Goal: Find specific page/section: Find specific page/section

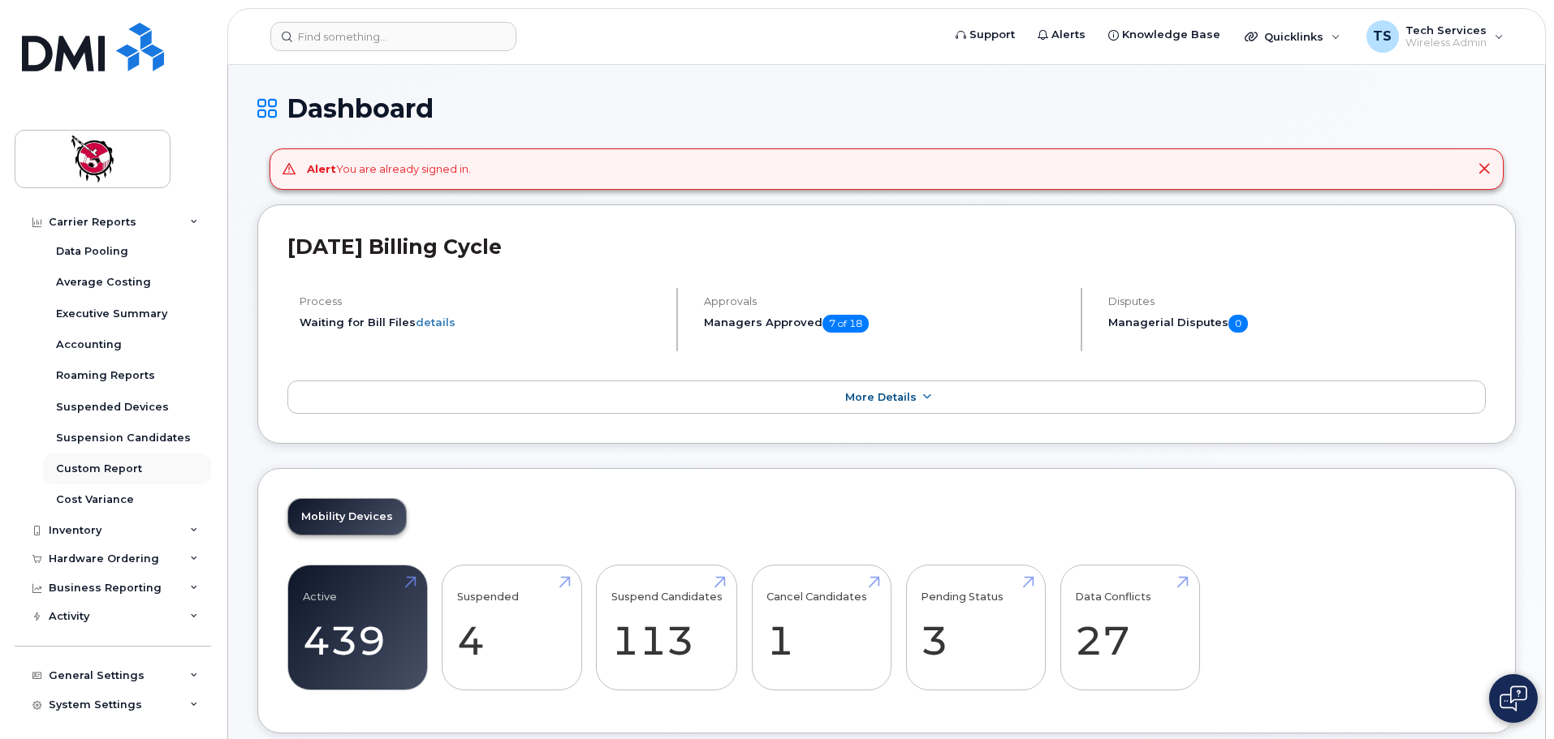
scroll to position [124, 0]
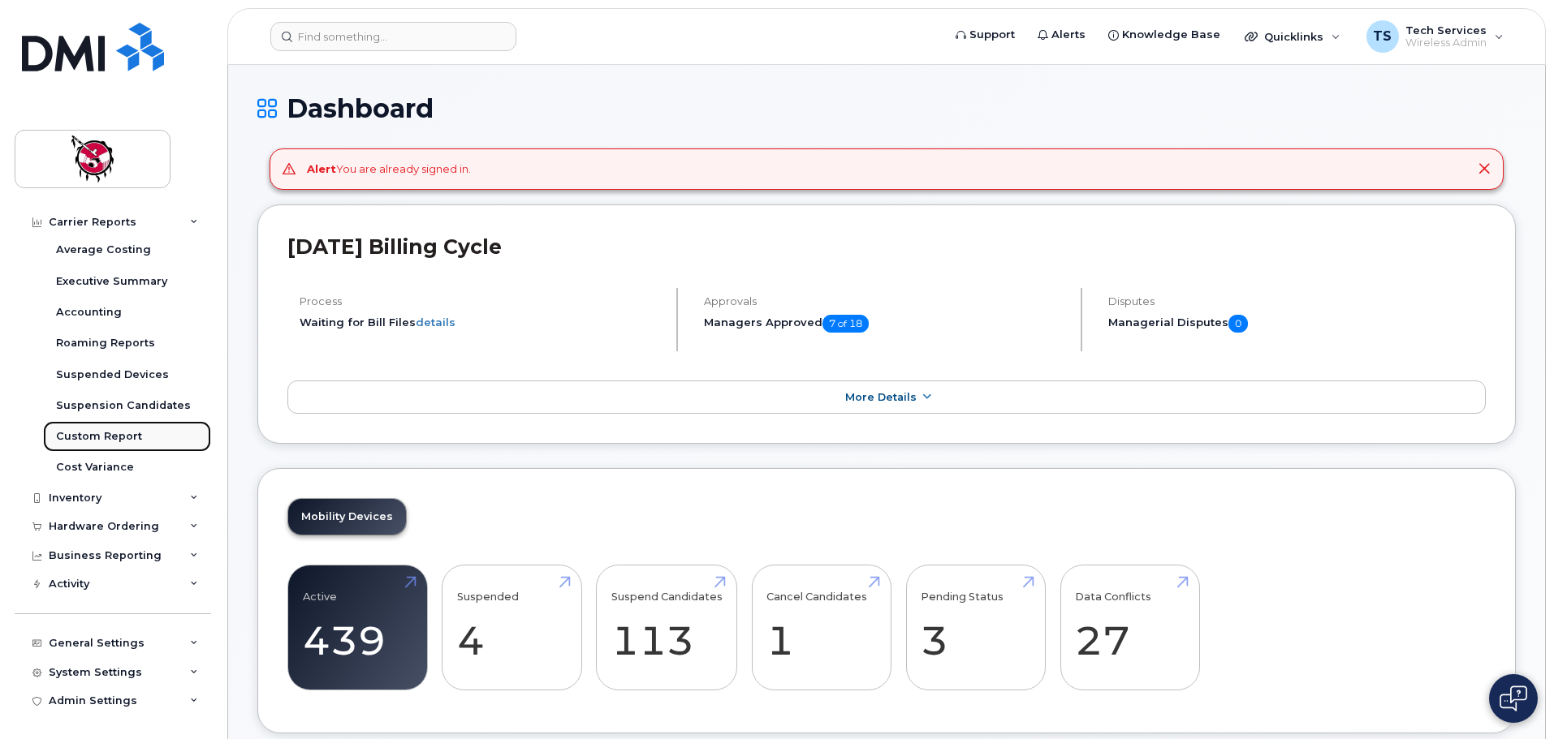
click at [108, 442] on div "Custom Report" at bounding box center [99, 436] width 86 height 15
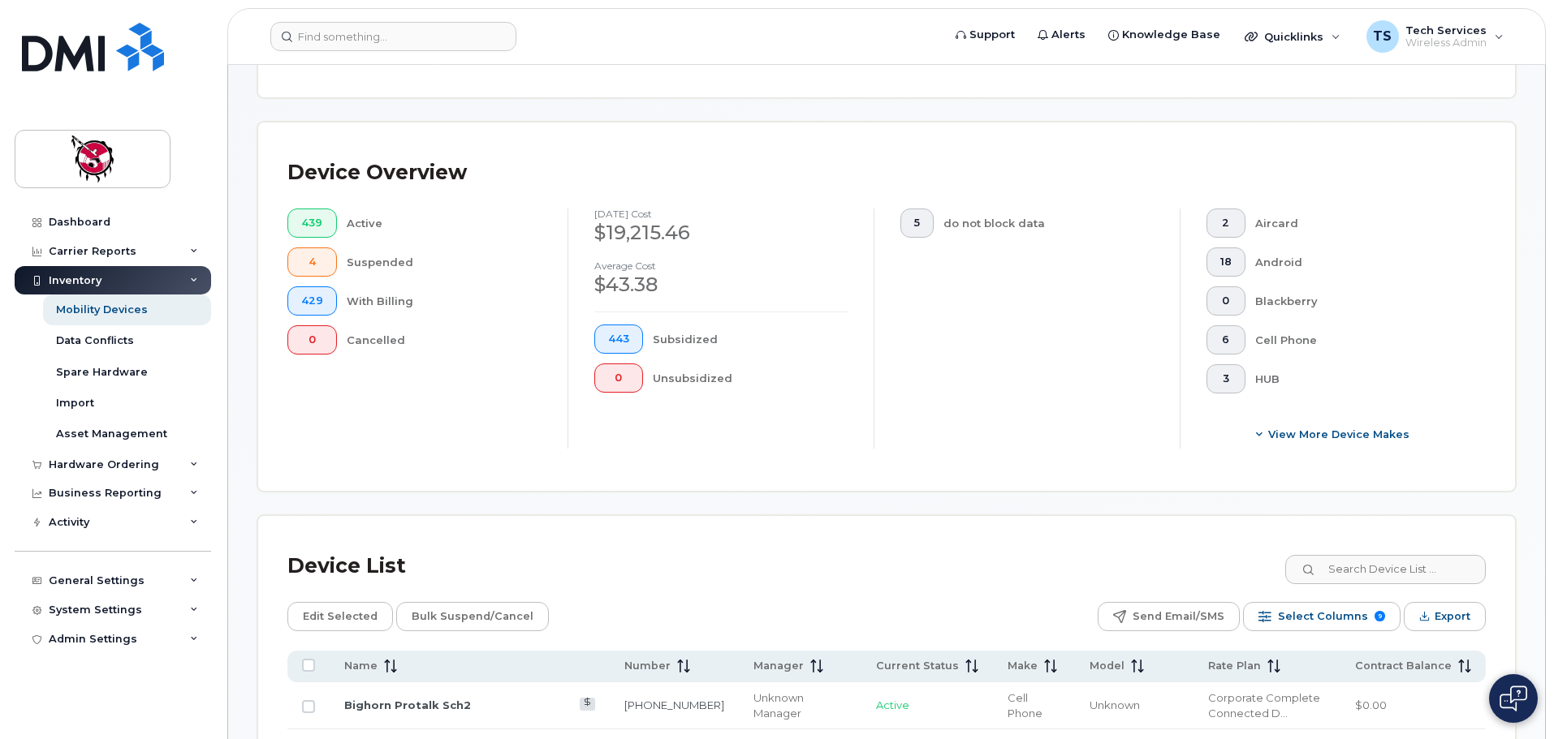
scroll to position [353, 0]
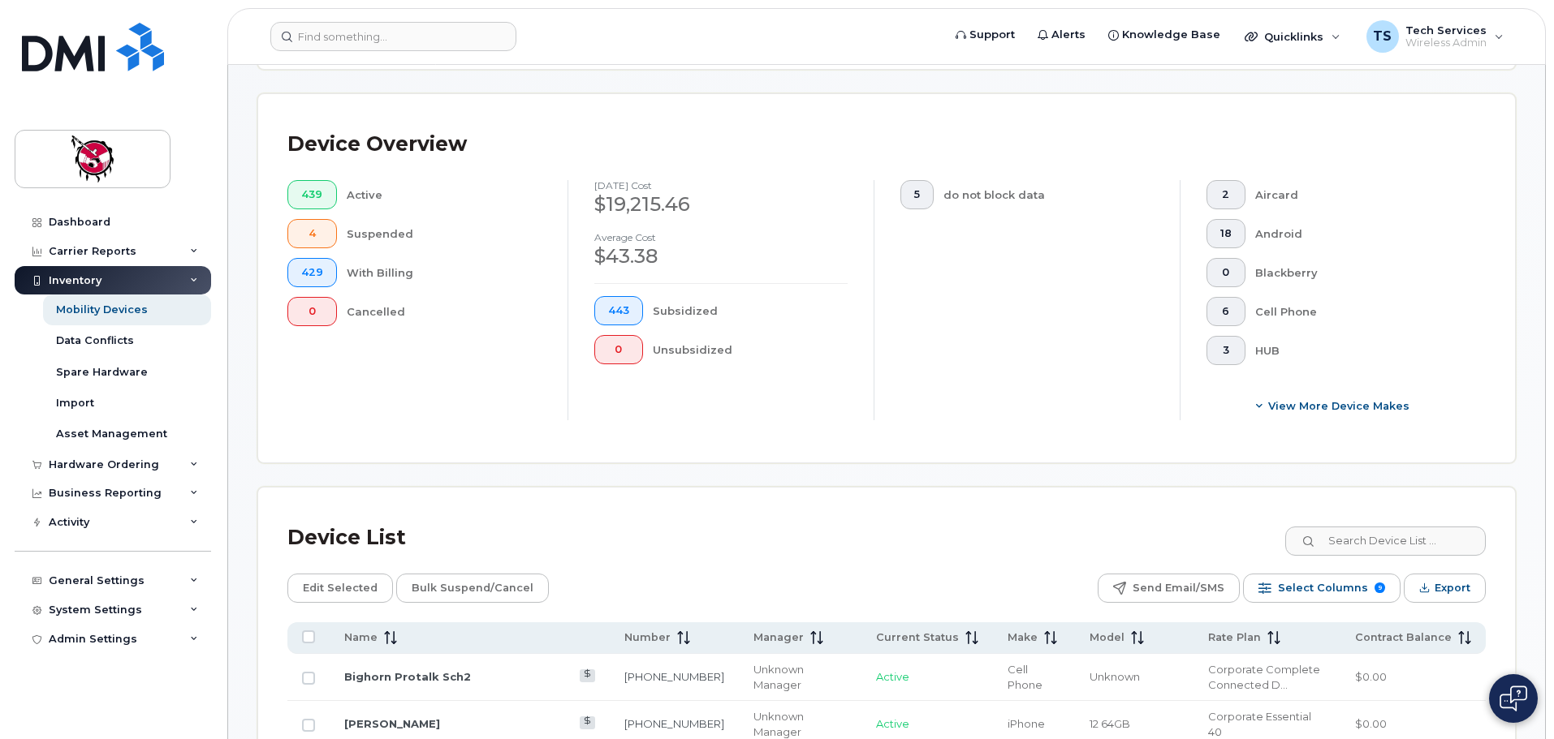
click at [1393, 527] on input at bounding box center [1384, 541] width 202 height 29
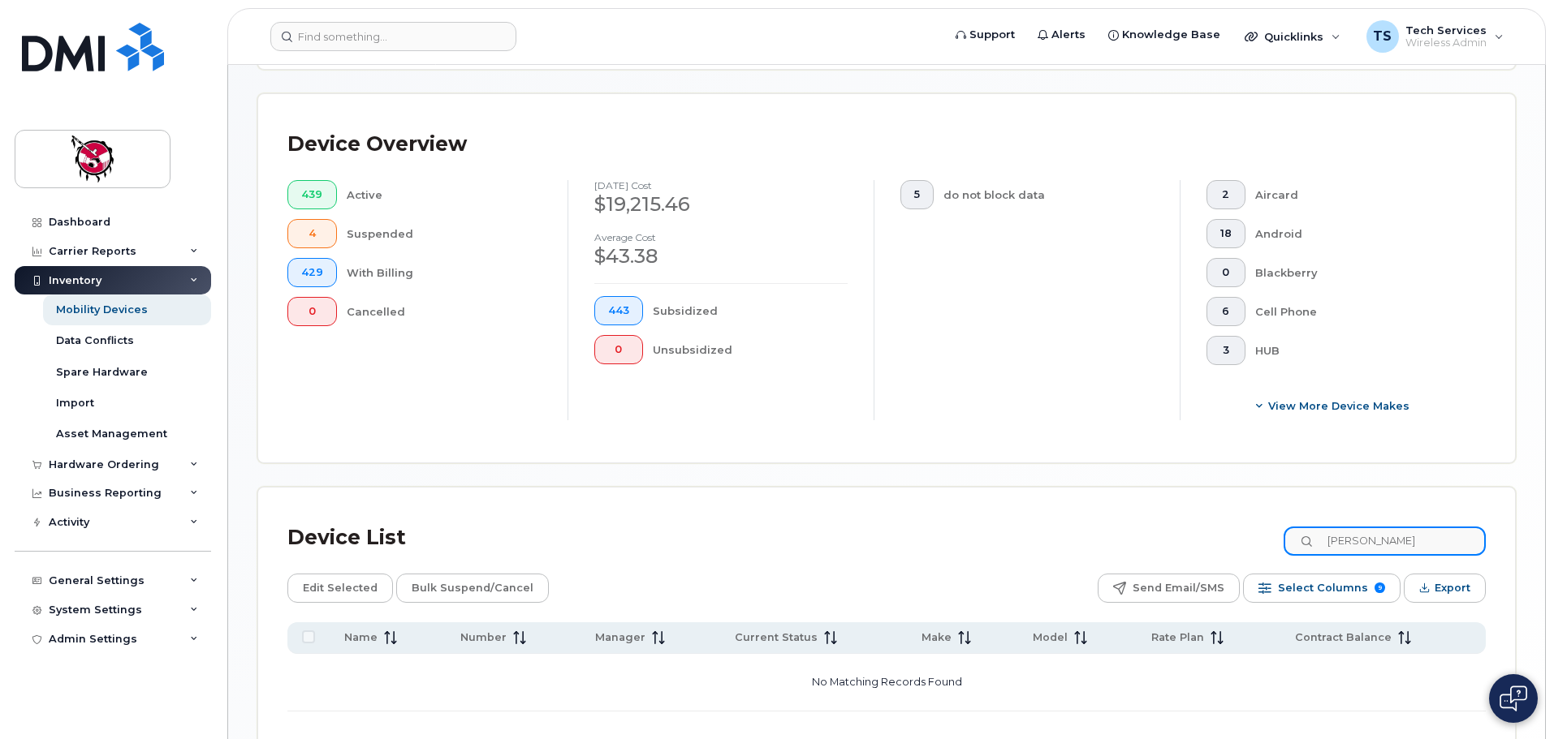
drag, startPoint x: 1376, startPoint y: 524, endPoint x: 1290, endPoint y: 520, distance: 86.1
click at [1290, 520] on div "Device List [PERSON_NAME]" at bounding box center [886, 538] width 1198 height 42
type input "[PERSON_NAME]"
drag, startPoint x: 1403, startPoint y: 527, endPoint x: 1312, endPoint y: 524, distance: 90.1
click at [1312, 527] on input "[PERSON_NAME]" at bounding box center [1384, 541] width 202 height 29
